Goal: Book appointment/travel/reservation

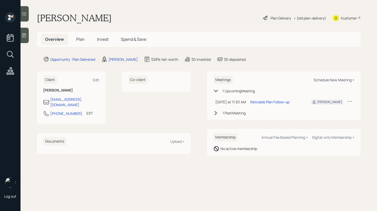
click at [323, 78] on div "Schedule New Meeting +" at bounding box center [333, 79] width 41 height 5
select select "8b79112e-3cfb-44f9-89e7-15267fe946c1"
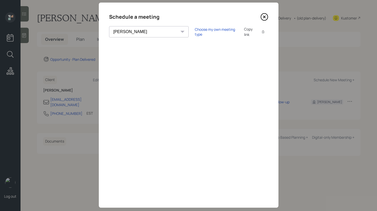
scroll to position [12, 0]
